Goal: Check status: Check status

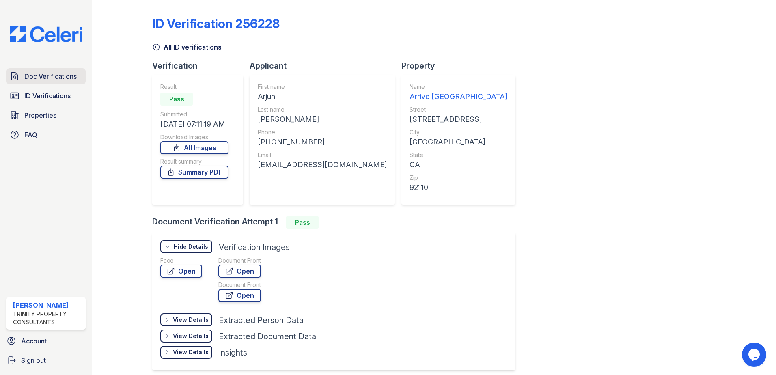
click at [64, 73] on span "Doc Verifications" at bounding box center [50, 76] width 52 height 10
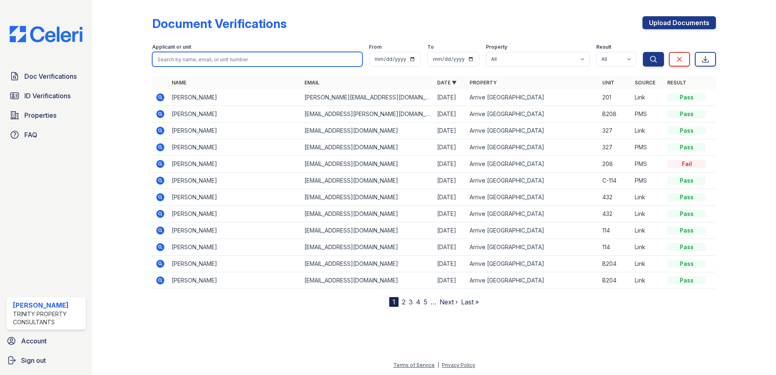
click at [172, 57] on input "search" at bounding box center [257, 59] width 210 height 15
type input "kerry smart"
click at [642, 52] on button "Search" at bounding box center [652, 59] width 21 height 15
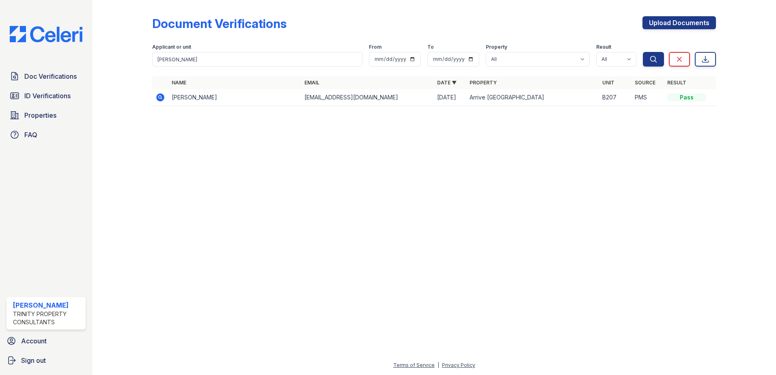
click at [159, 93] on icon at bounding box center [160, 97] width 10 height 10
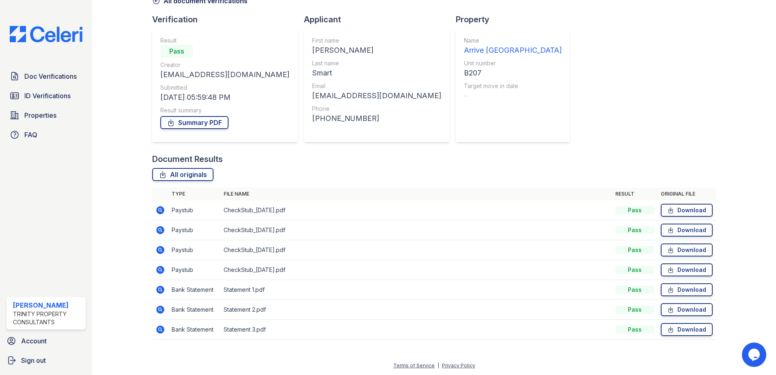
scroll to position [47, 0]
click at [162, 291] on icon at bounding box center [160, 289] width 8 height 8
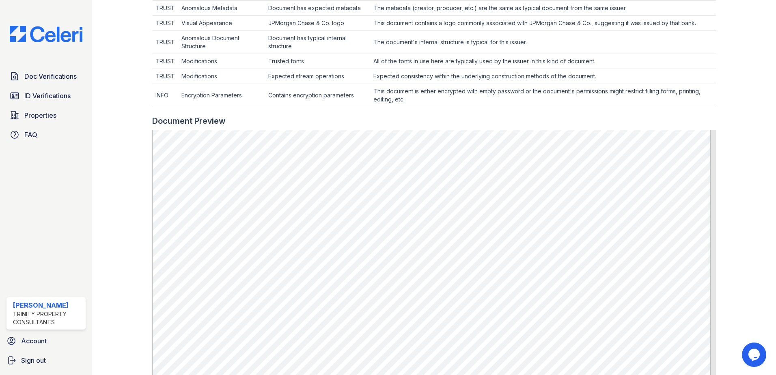
scroll to position [482, 0]
